Goal: Information Seeking & Learning: Compare options

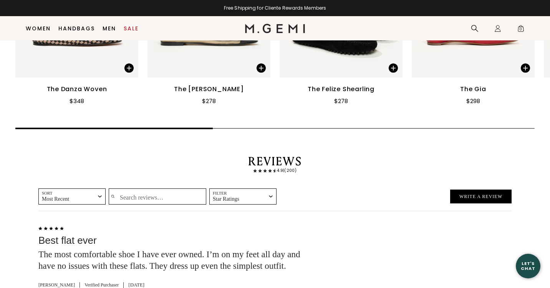
scroll to position [1575, 0]
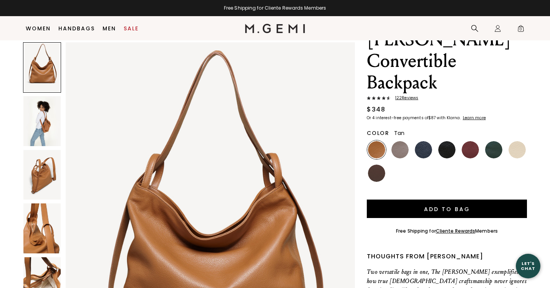
click at [51, 178] on img at bounding box center [41, 175] width 37 height 50
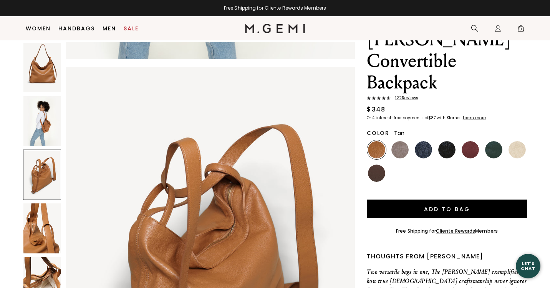
scroll to position [763, 0]
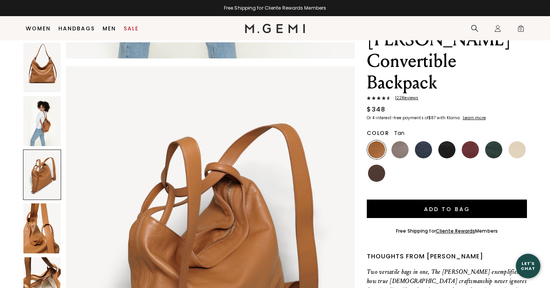
click at [41, 114] on img at bounding box center [41, 121] width 37 height 50
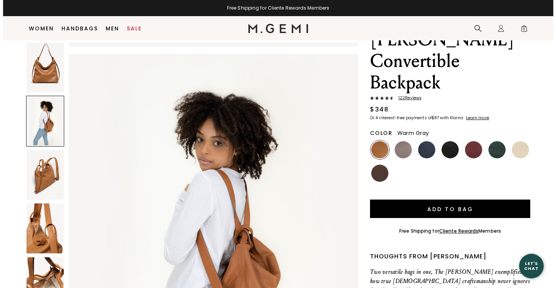
scroll to position [0, 0]
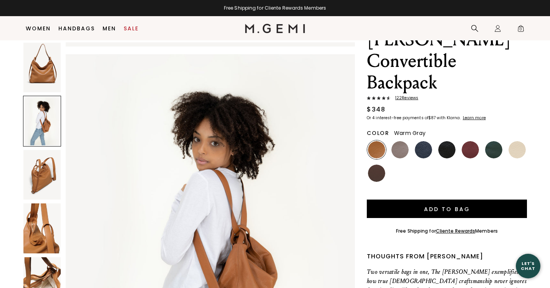
click at [396, 141] on img at bounding box center [399, 149] width 17 height 17
